Goal: Find specific page/section: Find specific page/section

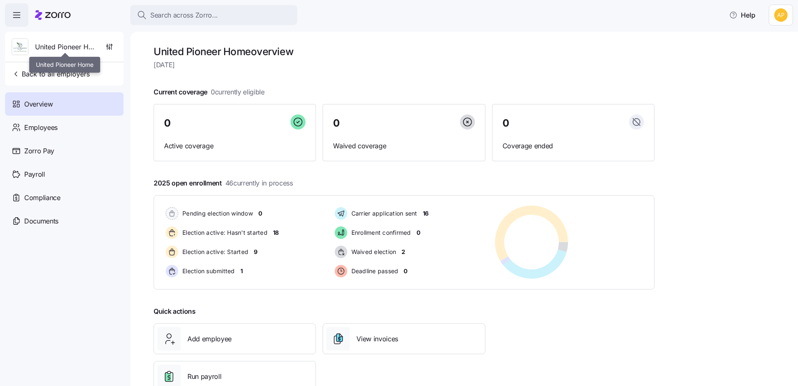
click at [81, 43] on span "United Pioneer Home" at bounding box center [65, 47] width 60 height 10
click at [64, 24] on div at bounding box center [52, 14] width 35 height 23
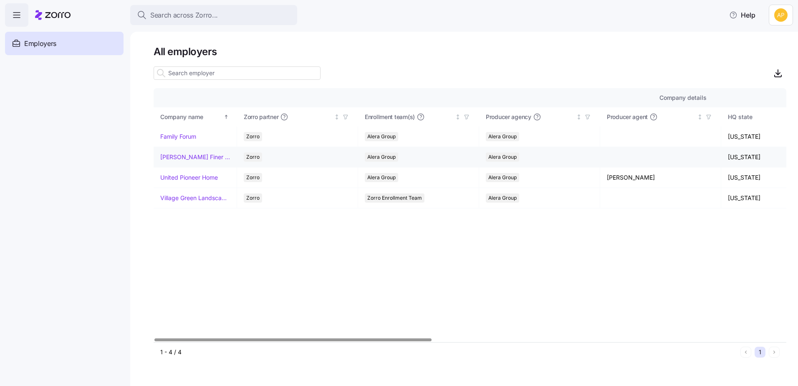
click at [170, 157] on link "[PERSON_NAME] Finer Meats" at bounding box center [195, 157] width 70 height 8
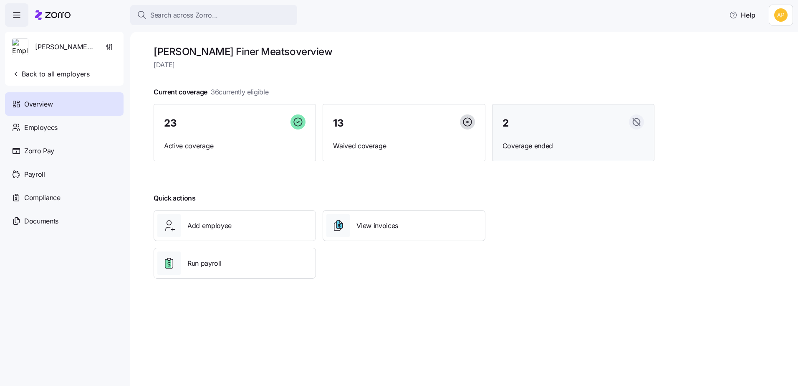
click at [546, 149] on span "Coverage ended" at bounding box center [573, 146] width 141 height 10
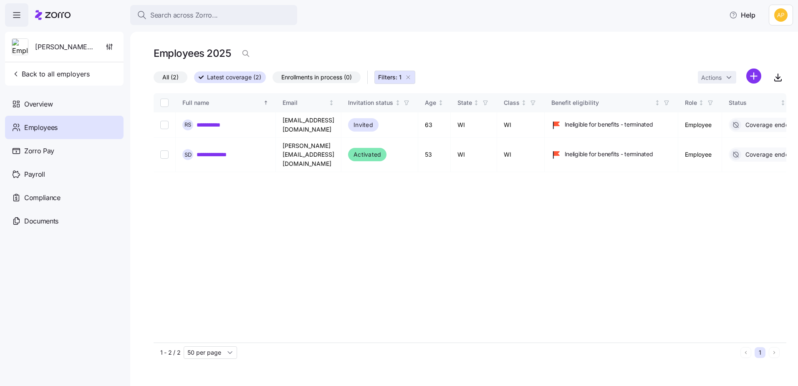
click at [43, 124] on span "Employees" at bounding box center [40, 127] width 33 height 10
click at [39, 126] on span "Employees" at bounding box center [40, 127] width 33 height 10
click at [34, 104] on span "Overview" at bounding box center [38, 104] width 28 height 10
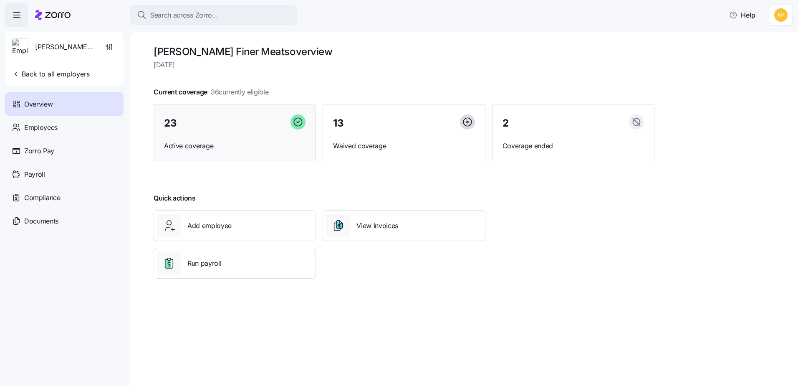
click at [190, 140] on div "23 Active coverage" at bounding box center [235, 133] width 162 height 58
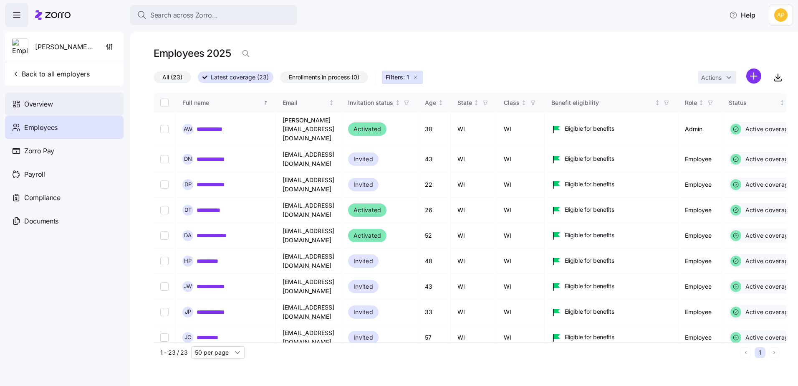
click at [46, 106] on span "Overview" at bounding box center [38, 104] width 28 height 10
